Goal: Entertainment & Leisure: Browse casually

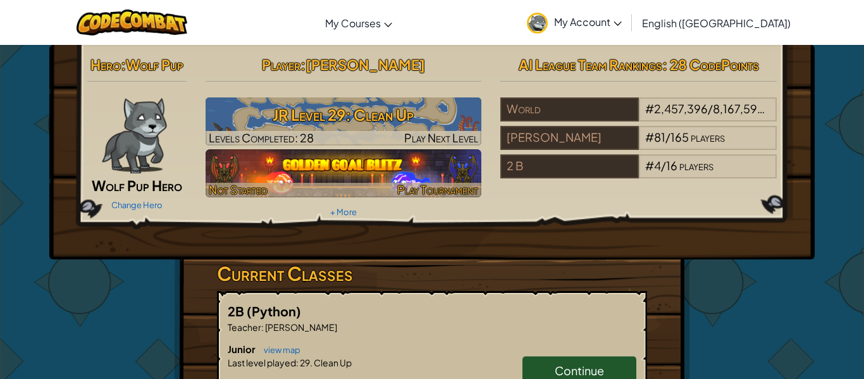
click at [402, 181] on img at bounding box center [344, 173] width 277 height 48
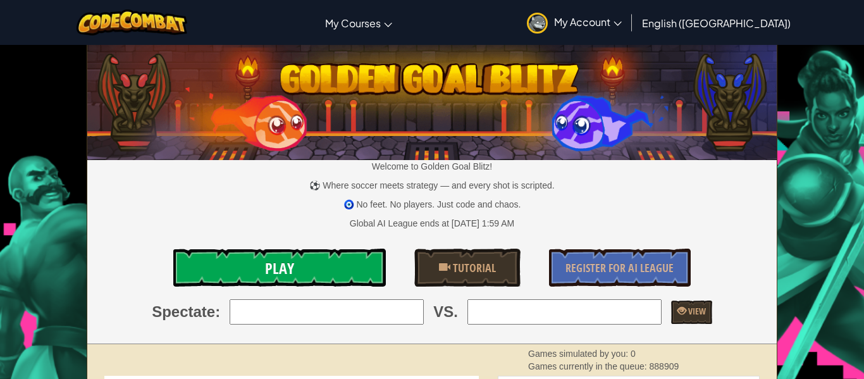
click at [297, 274] on link "Play" at bounding box center [279, 268] width 213 height 38
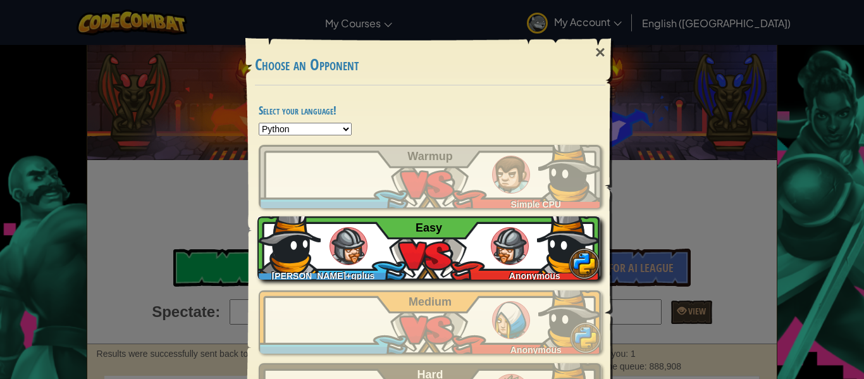
click at [330, 233] on div "c.heinze+gplus Anonymous Easy" at bounding box center [429, 247] width 343 height 63
